Goal: Book appointment/travel/reservation: Book appointment/travel/reservation

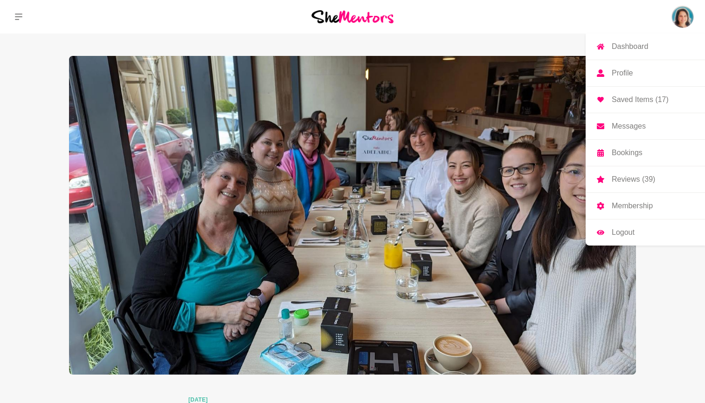
click at [685, 17] on img at bounding box center [682, 17] width 22 height 22
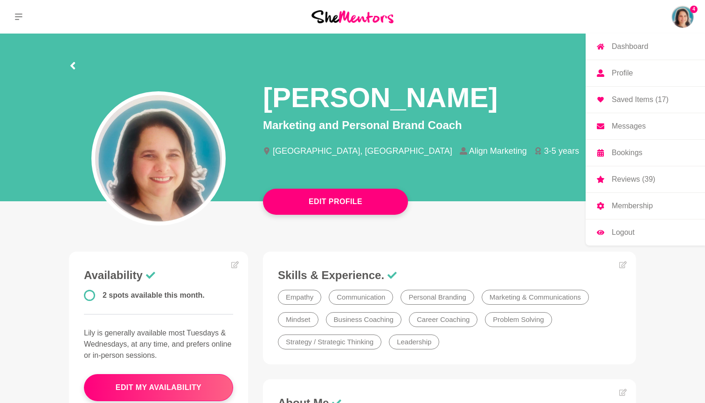
click at [619, 127] on p "Messages" at bounding box center [628, 126] width 34 height 7
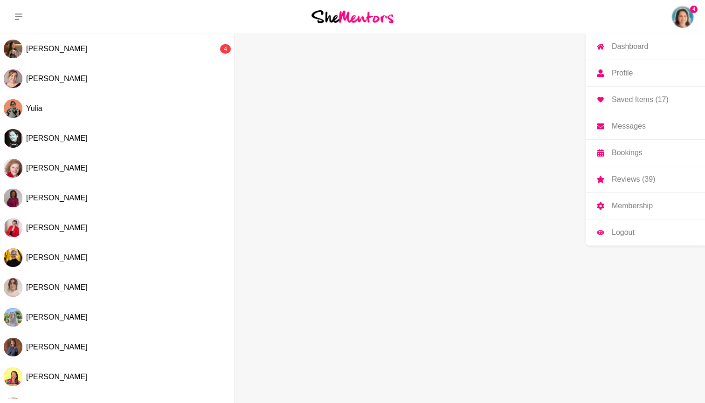
scroll to position [1, 0]
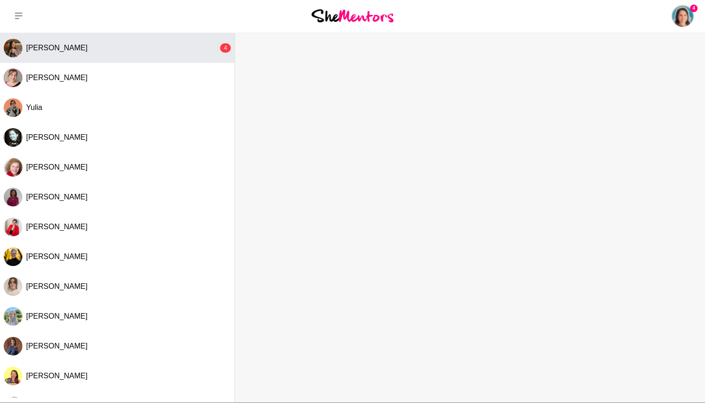
click at [97, 45] on div "[PERSON_NAME]" at bounding box center [122, 47] width 192 height 9
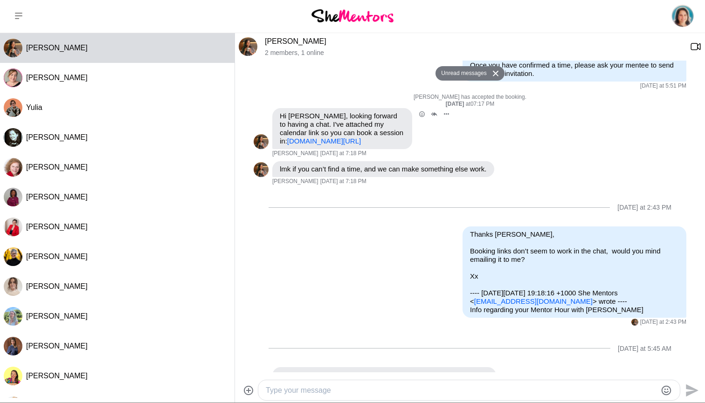
scroll to position [192, 0]
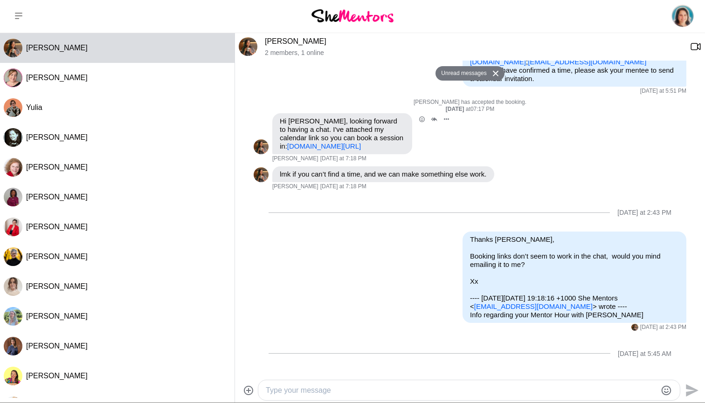
click at [337, 144] on link "[DOMAIN_NAME][URL]" at bounding box center [324, 146] width 74 height 8
click at [282, 43] on link "[PERSON_NAME]" at bounding box center [296, 41] width 62 height 8
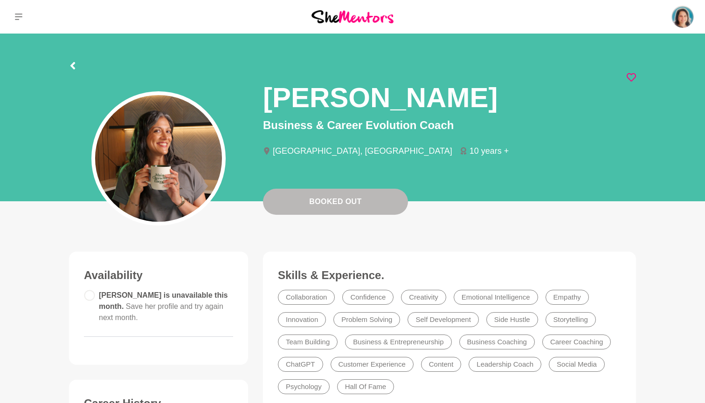
click at [0, 0] on p "Messages" at bounding box center [0, 0] width 0 height 0
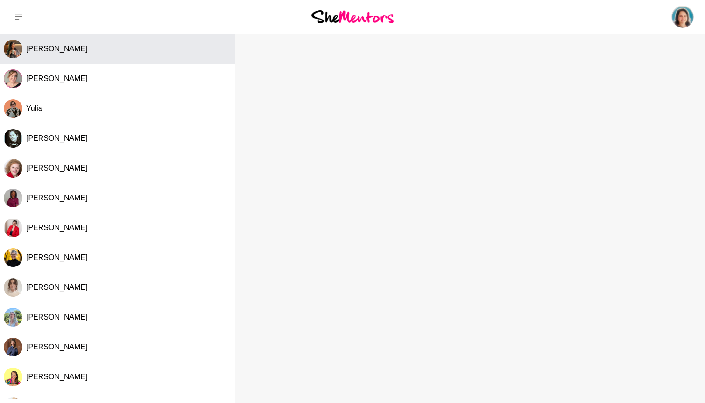
click at [87, 52] on div "[PERSON_NAME]" at bounding box center [128, 48] width 205 height 9
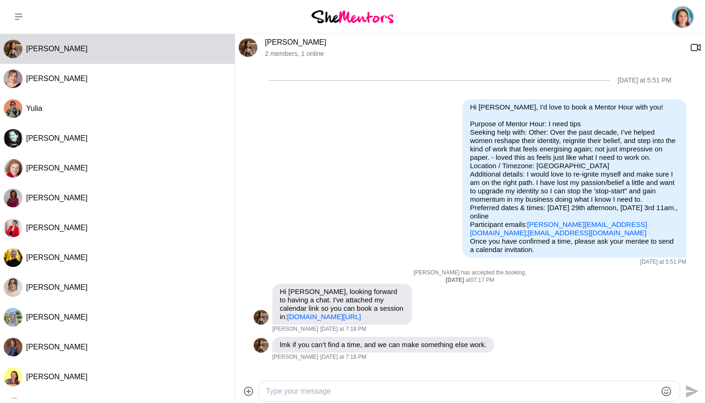
scroll to position [236, 0]
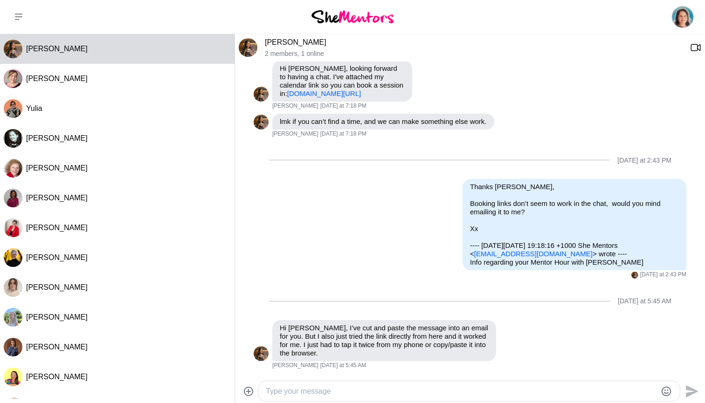
click at [411, 391] on textarea "Type your message" at bounding box center [461, 391] width 391 height 11
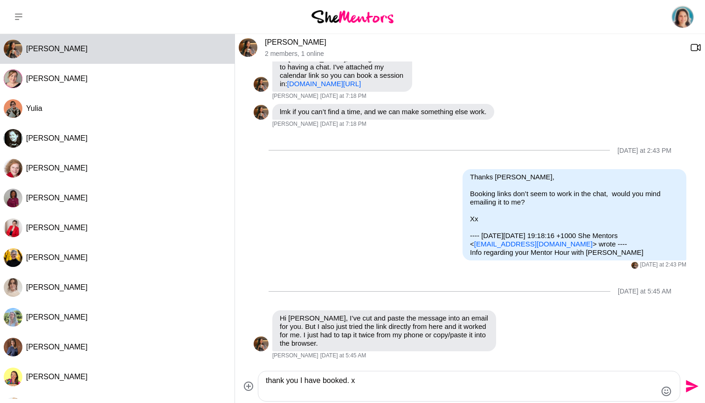
type textarea "thank you I have booked. x"
click at [693, 385] on icon "Send" at bounding box center [691, 386] width 13 height 13
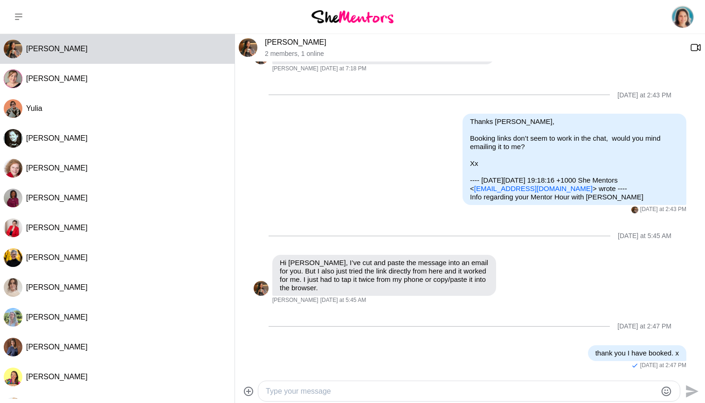
scroll to position [0, 0]
click at [23, 17] on button at bounding box center [18, 17] width 37 height 34
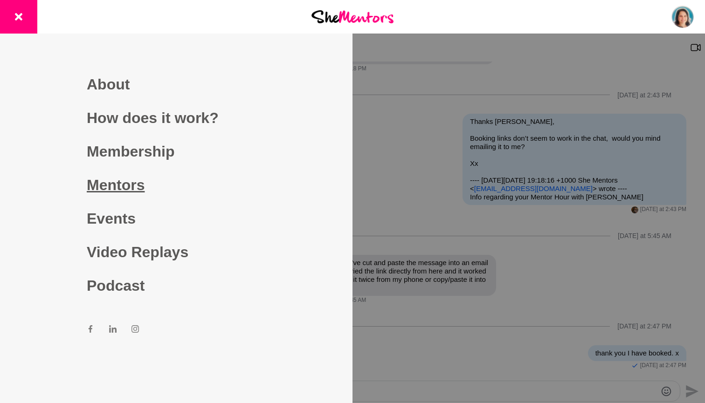
click at [126, 181] on link "Mentors" at bounding box center [176, 185] width 179 height 34
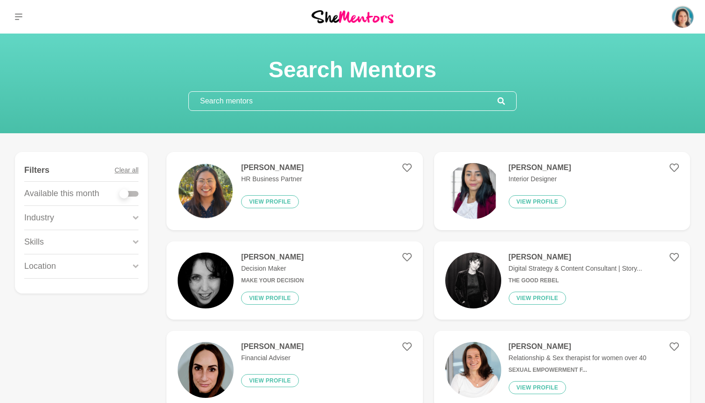
click at [294, 96] on input "text" at bounding box center [343, 101] width 308 height 19
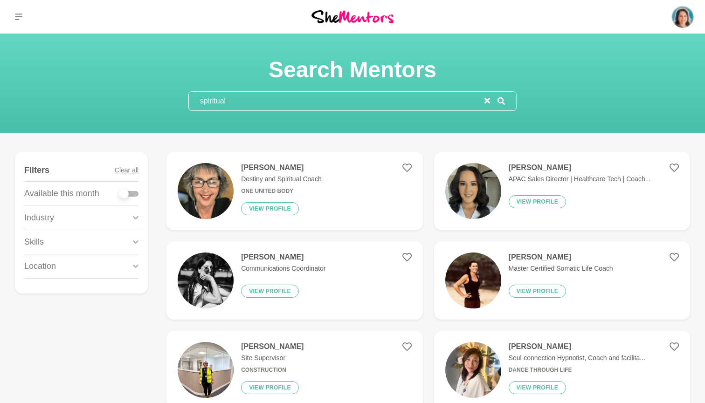
type input "spiritual"
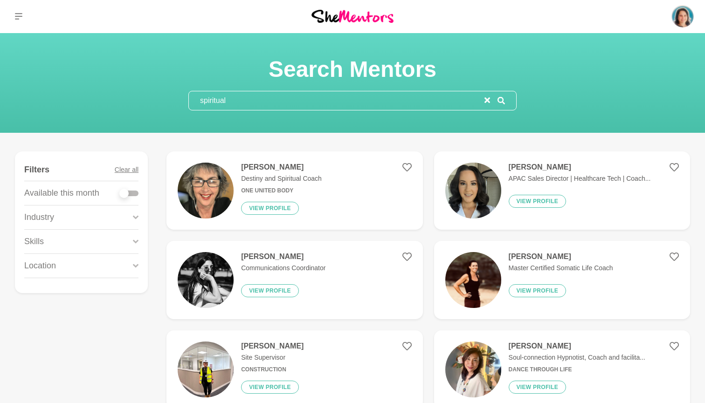
scroll to position [0, 0]
click at [135, 194] on div at bounding box center [129, 194] width 19 height 6
checkbox input "true"
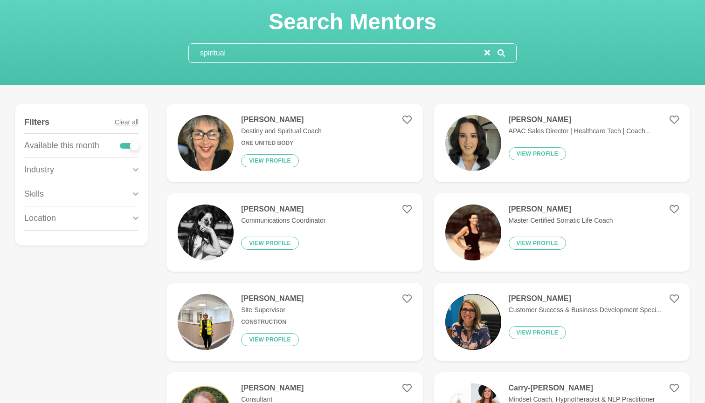
scroll to position [49, 0]
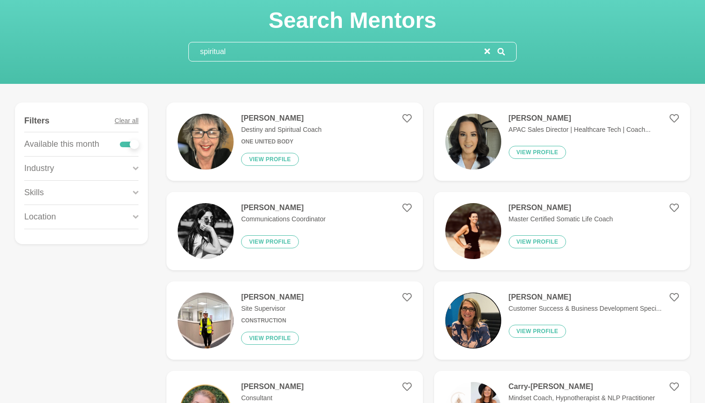
click at [245, 122] on h4 "[PERSON_NAME]" at bounding box center [281, 118] width 81 height 9
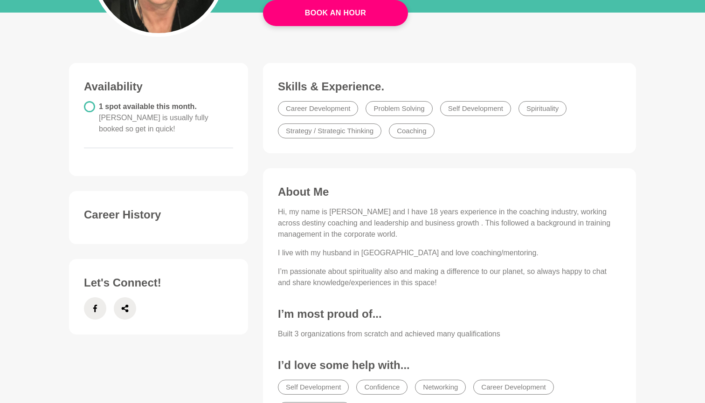
scroll to position [191, 0]
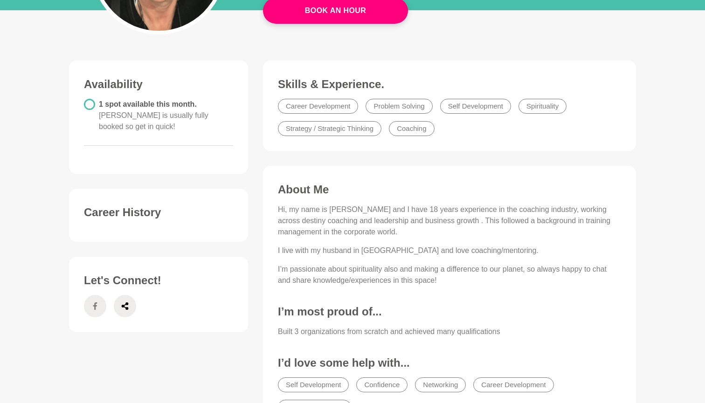
click at [87, 295] on span at bounding box center [95, 306] width 22 height 22
click at [123, 295] on icon at bounding box center [124, 306] width 7 height 22
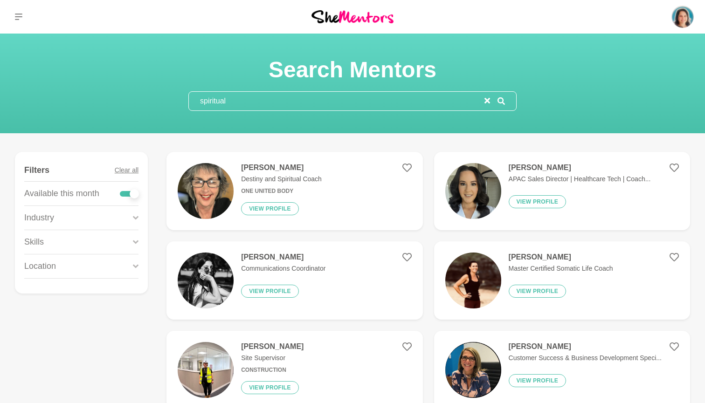
click at [93, 219] on div "Industry" at bounding box center [81, 218] width 114 height 24
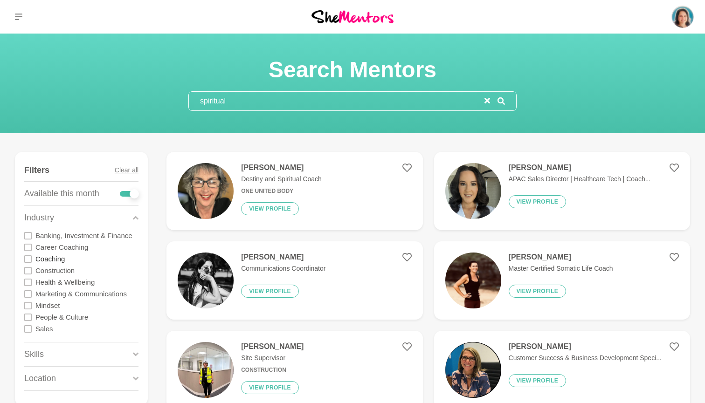
click at [40, 259] on label "Coaching" at bounding box center [49, 259] width 29 height 12
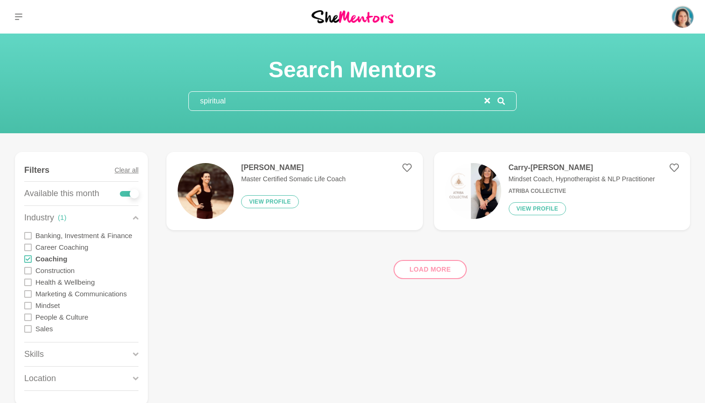
click at [35, 280] on label "Health & Wellbeing" at bounding box center [64, 282] width 59 height 12
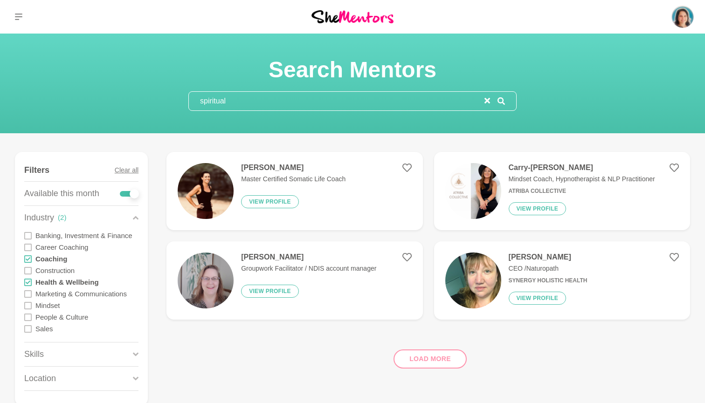
click at [31, 303] on icon at bounding box center [27, 305] width 7 height 7
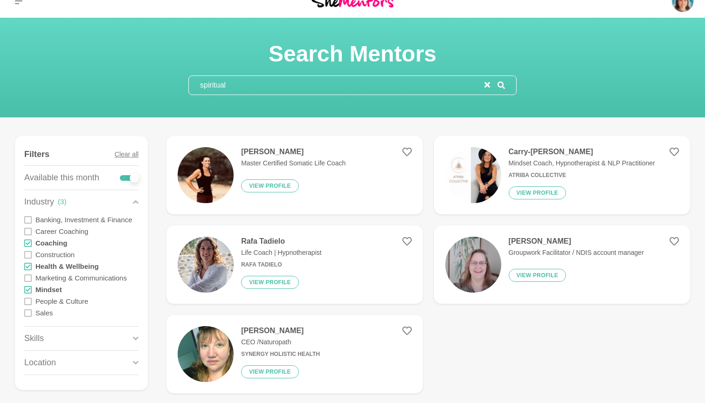
scroll to position [26, 0]
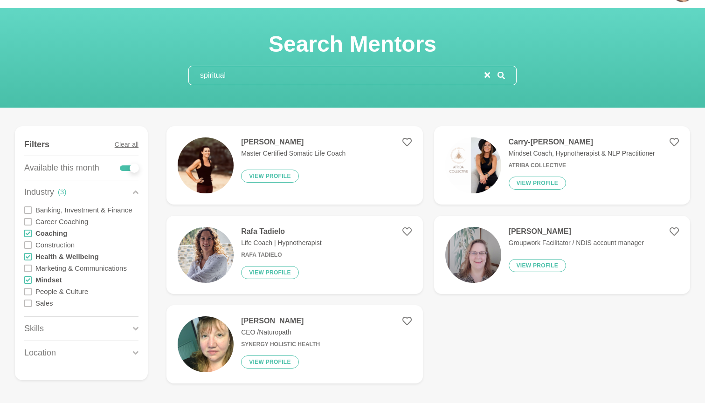
click at [137, 324] on icon at bounding box center [136, 328] width 6 height 13
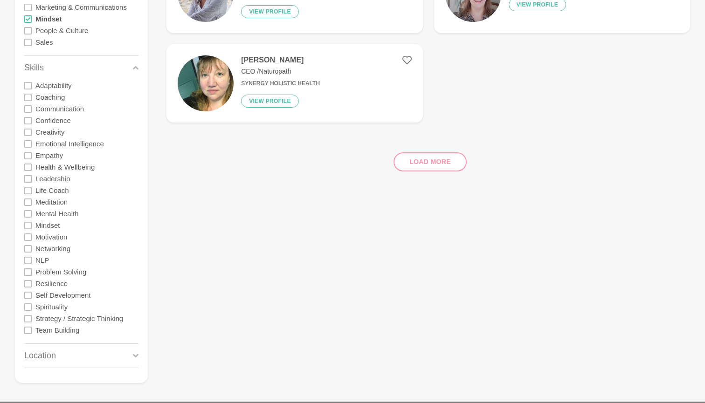
scroll to position [294, 0]
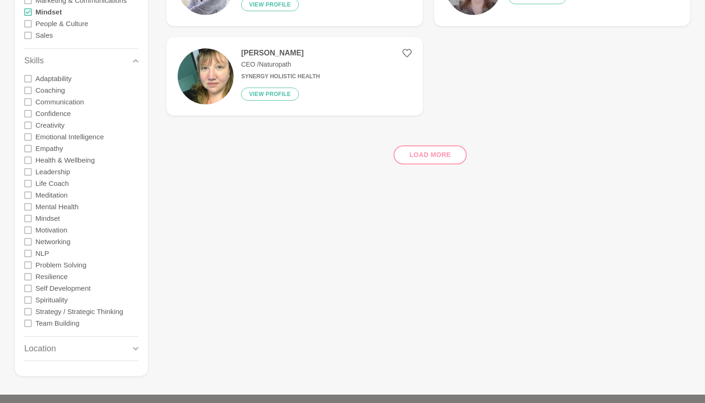
click at [84, 294] on div "Spirituality" at bounding box center [81, 300] width 114 height 12
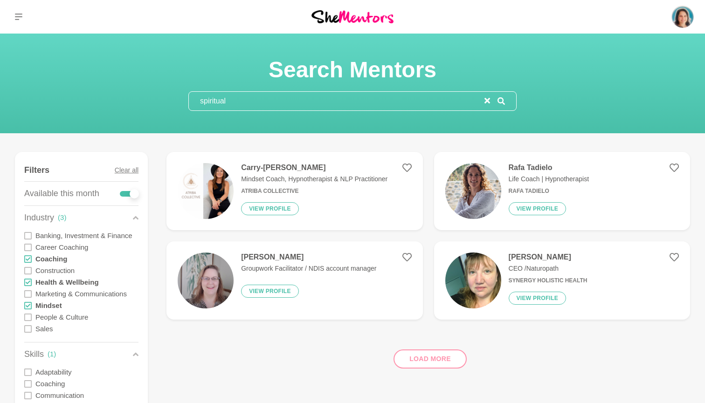
click at [276, 167] on h4 "Carry-[PERSON_NAME]" at bounding box center [314, 167] width 146 height 9
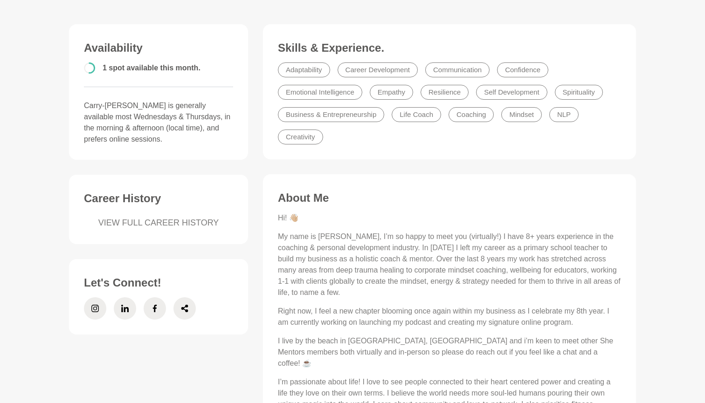
scroll to position [224, 0]
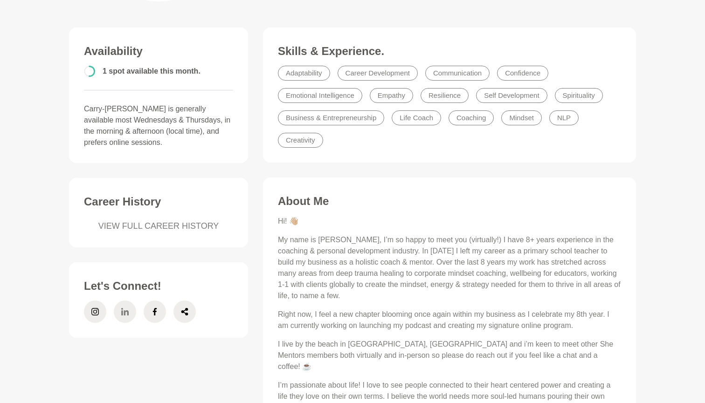
click at [122, 308] on icon at bounding box center [124, 312] width 7 height 22
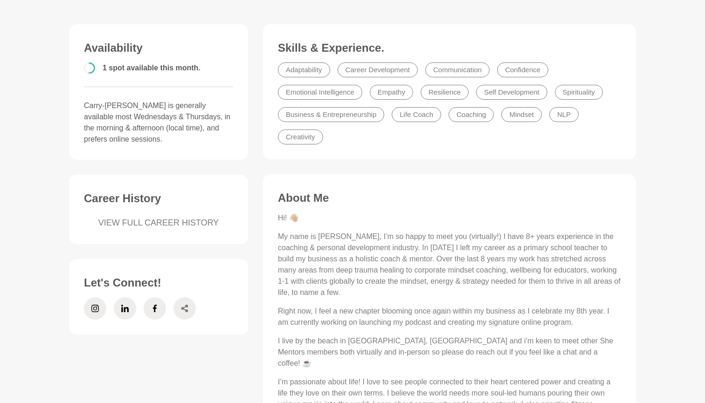
click at [183, 311] on icon at bounding box center [184, 308] width 7 height 22
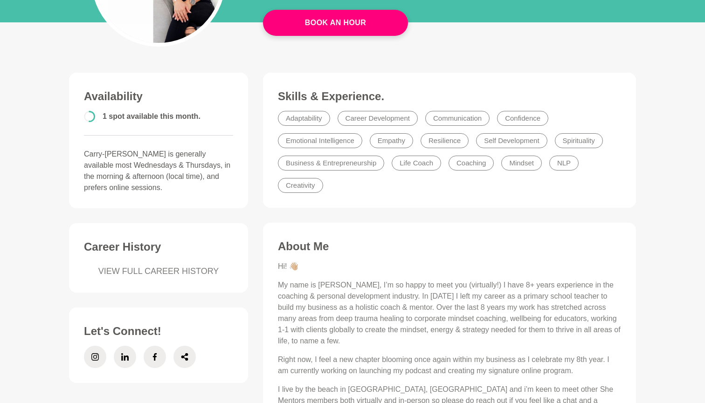
scroll to position [178, 0]
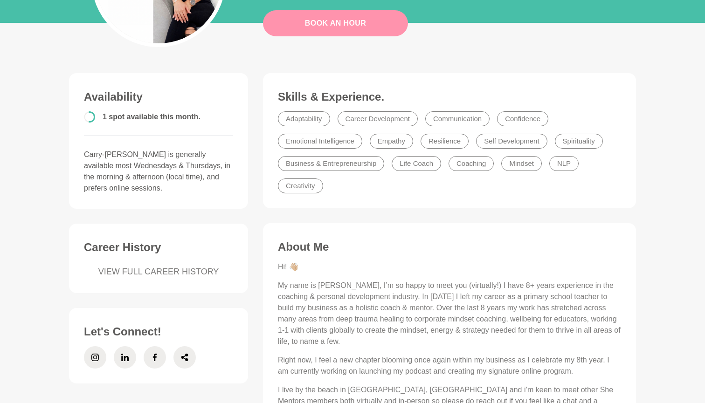
click at [303, 25] on link "Book An Hour" at bounding box center [335, 23] width 145 height 26
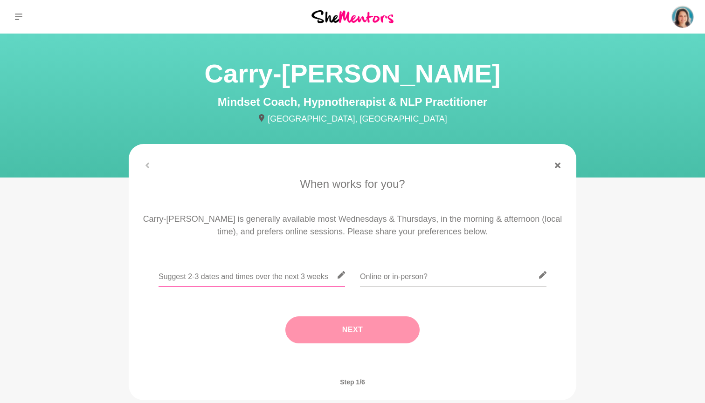
click at [259, 275] on input "text" at bounding box center [251, 275] width 186 height 23
click at [254, 277] on input "text" at bounding box center [251, 275] width 186 height 23
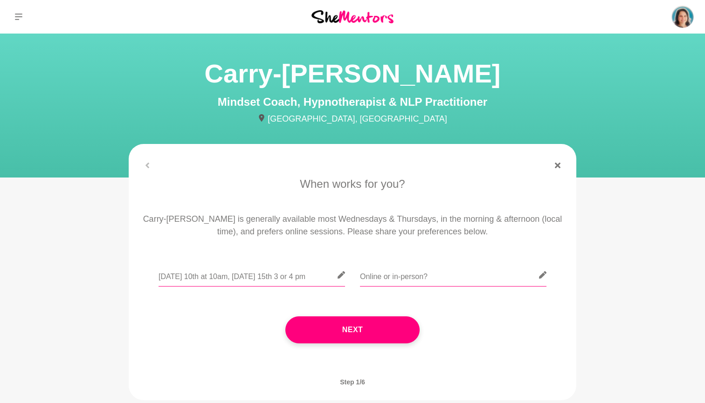
type input "Friday 10th at 10am, Wednesday 15th 3 or 4 pm"
click at [455, 271] on input "text" at bounding box center [453, 275] width 186 height 23
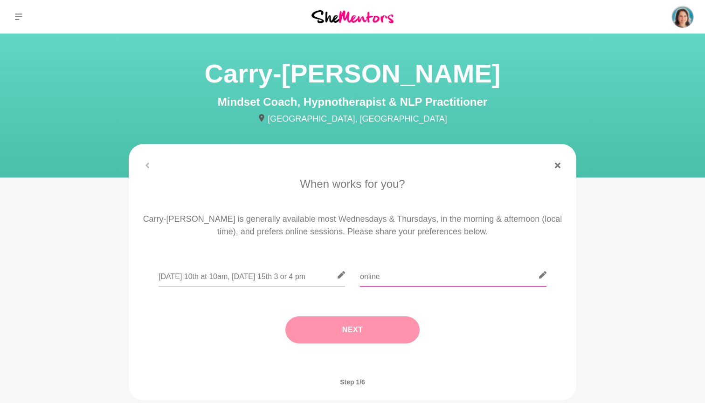
type input "online"
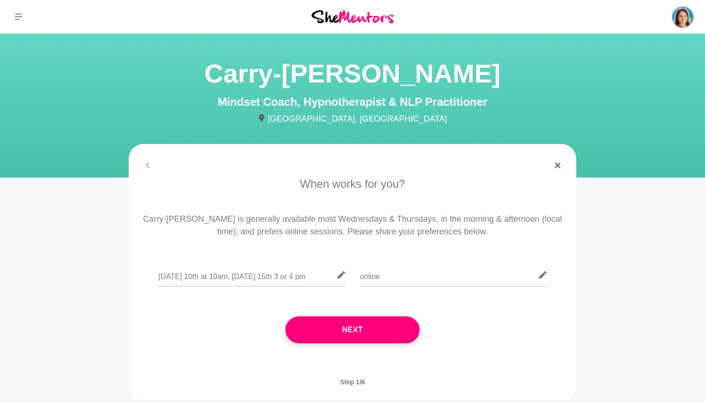
click at [371, 327] on button "Next" at bounding box center [352, 329] width 134 height 27
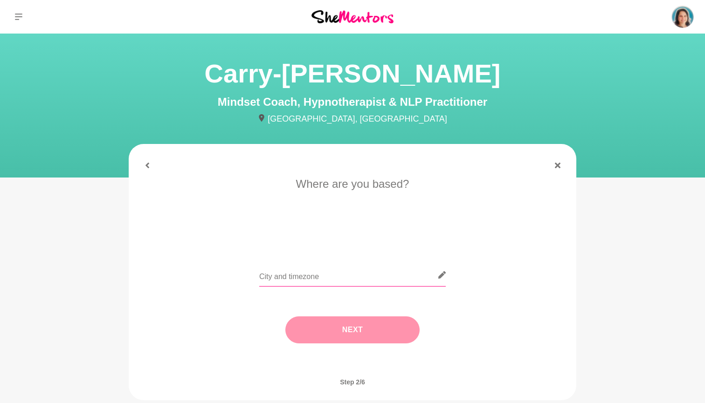
click at [276, 267] on input "text" at bounding box center [352, 275] width 186 height 23
type input "[GEOGRAPHIC_DATA]"
click at [370, 339] on button "Next" at bounding box center [352, 329] width 134 height 27
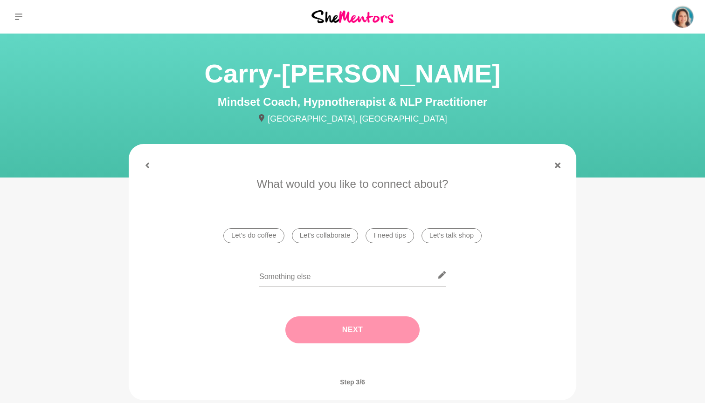
click at [395, 240] on li "I need tips" at bounding box center [389, 235] width 48 height 15
click at [359, 332] on button "Next" at bounding box center [352, 329] width 134 height 27
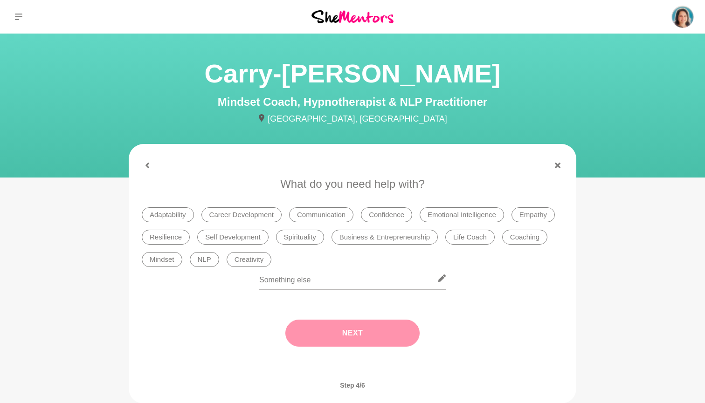
click at [295, 239] on li "Spirituality" at bounding box center [300, 237] width 48 height 15
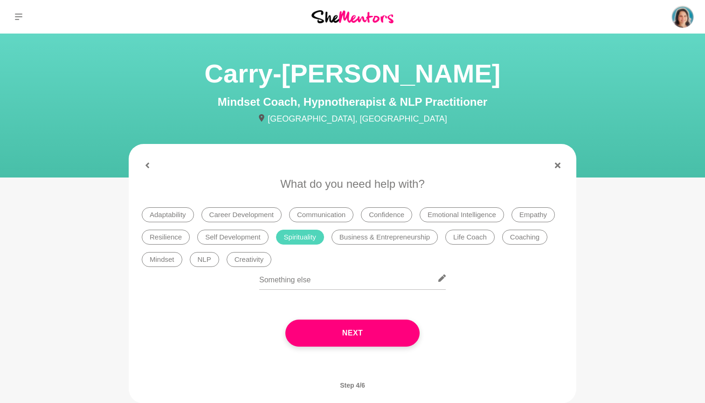
click at [164, 260] on li "Mindset" at bounding box center [162, 259] width 41 height 15
click at [155, 233] on li "Resilience" at bounding box center [166, 237] width 48 height 15
click at [465, 212] on li "Emotional Intelligence" at bounding box center [461, 214] width 84 height 15
click at [257, 256] on li "Creativity" at bounding box center [248, 259] width 45 height 15
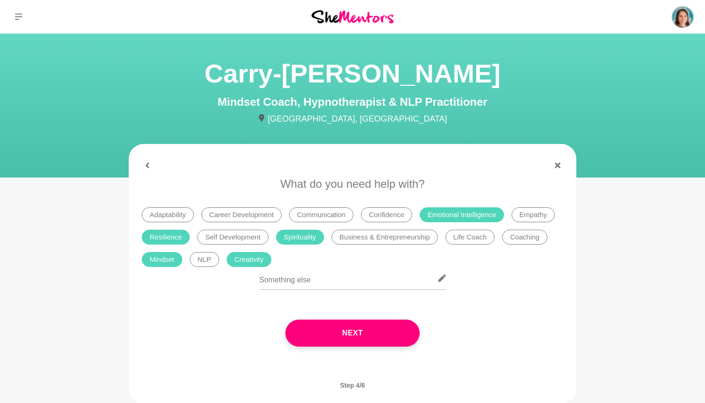
click at [339, 336] on button "Next" at bounding box center [352, 333] width 134 height 27
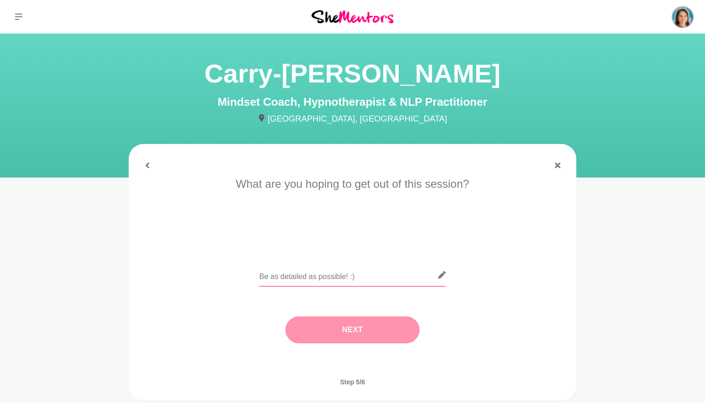
click at [350, 276] on input "text" at bounding box center [352, 275] width 186 height 23
type input "I would love to borrow some of your Ilove life. I am working on moving from a l…"
click at [391, 335] on button "Next" at bounding box center [352, 329] width 134 height 27
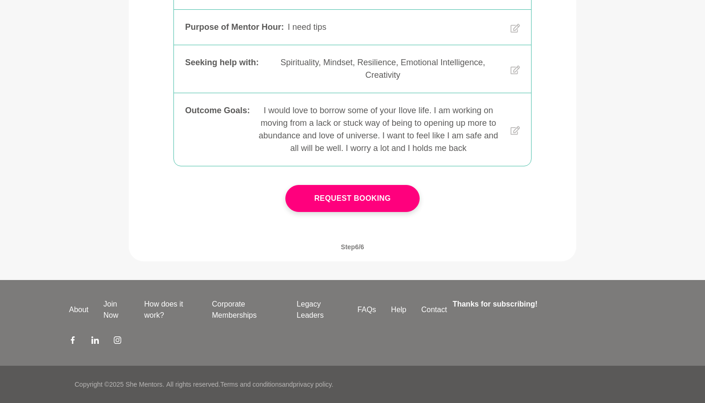
scroll to position [269, 0]
click at [373, 198] on button "Request Booking" at bounding box center [352, 198] width 134 height 27
click at [370, 198] on div at bounding box center [352, 198] width 134 height 64
